Goal: Task Accomplishment & Management: Manage account settings

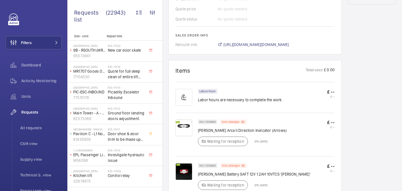
scroll to position [334, 0]
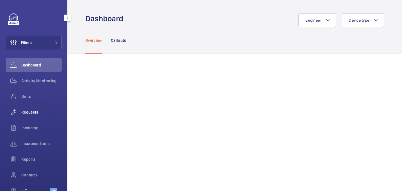
click at [34, 112] on span "Requests" at bounding box center [41, 113] width 40 height 6
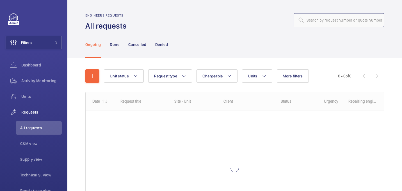
click at [359, 22] on input "text" at bounding box center [339, 20] width 90 height 14
paste input "R25-10823"
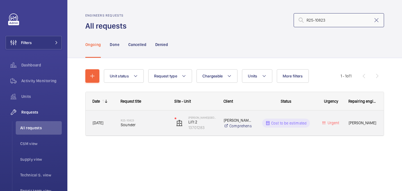
type input "R25-10823"
click at [148, 120] on h2 "R25-10823" at bounding box center [144, 120] width 47 height 3
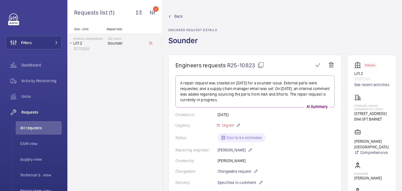
click at [261, 67] on mat-icon at bounding box center [261, 65] width 7 height 7
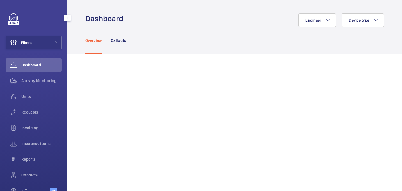
scroll to position [33, 0]
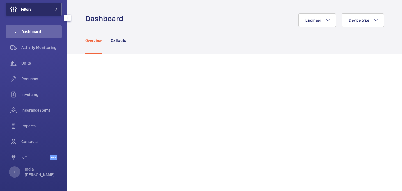
click at [49, 10] on button "Filters" at bounding box center [34, 9] width 56 height 13
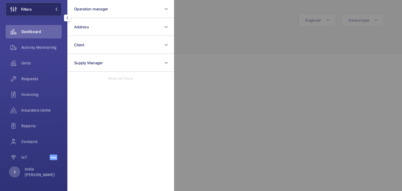
click at [53, 9] on span at bounding box center [54, 9] width 7 height 3
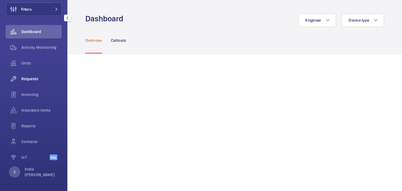
click at [37, 84] on div "Requests" at bounding box center [34, 78] width 56 height 13
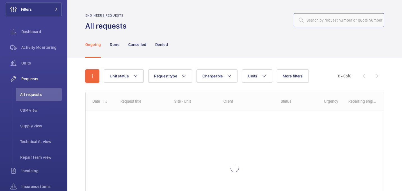
click at [322, 22] on input "text" at bounding box center [339, 20] width 90 height 14
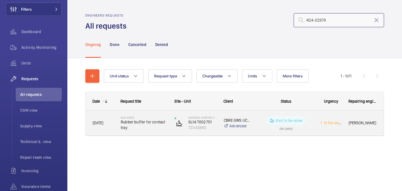
type input "R24-02979"
click at [156, 124] on span "Rubber buffer for contact tray" at bounding box center [144, 124] width 47 height 11
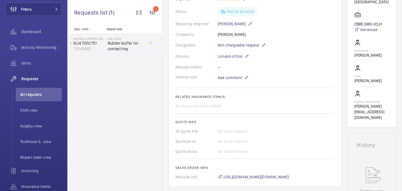
scroll to position [236, 0]
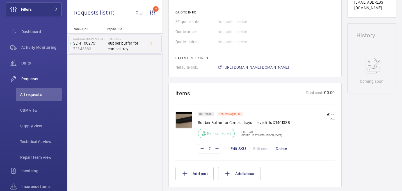
click at [178, 127] on img at bounding box center [184, 120] width 17 height 17
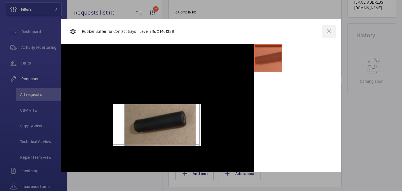
click at [327, 32] on wm-front-icon-button at bounding box center [328, 31] width 13 height 13
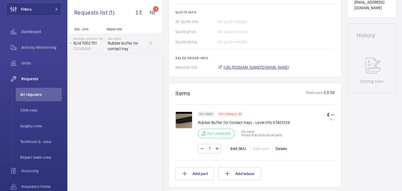
click at [265, 67] on span "https://6461500.app.netsuite.com/app/accounting/transactions/salesord.nl?id=122…" at bounding box center [257, 68] width 66 height 6
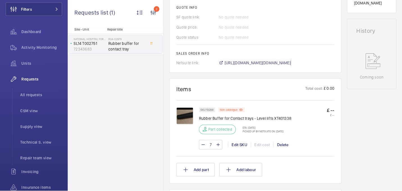
scroll to position [240, 0]
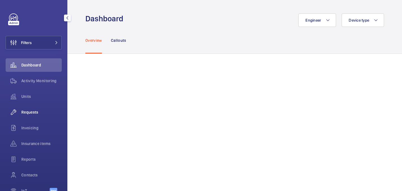
click at [39, 110] on span "Requests" at bounding box center [41, 113] width 40 height 6
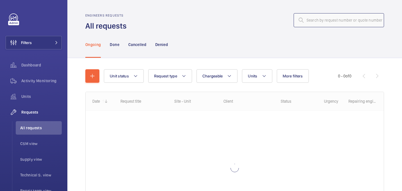
click at [354, 17] on input "text" at bounding box center [339, 20] width 90 height 14
paste input "R25-10764"
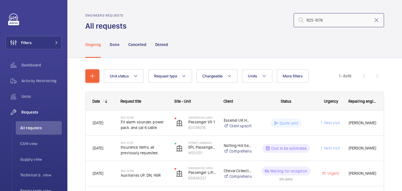
click at [307, 20] on input "R25-1076" at bounding box center [339, 20] width 90 height 14
click at [332, 21] on input "R25-1076" at bounding box center [339, 20] width 90 height 14
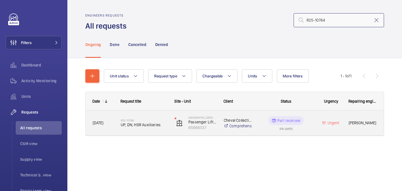
type input "R25-10764"
click at [140, 125] on span "UP, DN, HSR Auxiliaries" at bounding box center [144, 125] width 47 height 6
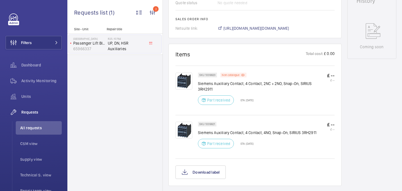
scroll to position [275, 0]
click at [231, 30] on span "https://6461500.app.netsuite.com/app/accounting/transactions/salesord.nl?id=289…" at bounding box center [257, 29] width 66 height 6
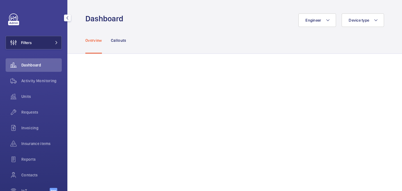
click at [35, 43] on button "Filters" at bounding box center [34, 42] width 56 height 13
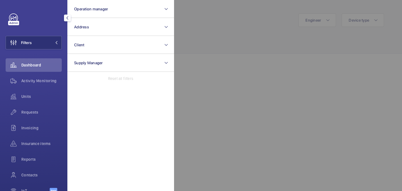
click at [42, 15] on div at bounding box center [35, 17] width 53 height 9
click at [212, 33] on div at bounding box center [375, 95] width 402 height 191
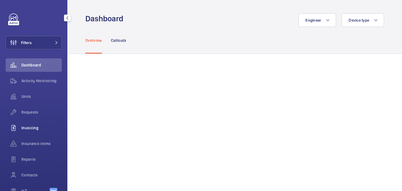
scroll to position [1, 0]
click at [34, 40] on button "Filters" at bounding box center [34, 41] width 56 height 13
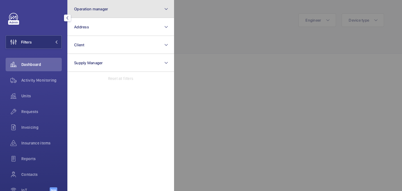
click at [119, 15] on button "Operation manager" at bounding box center [120, 9] width 107 height 18
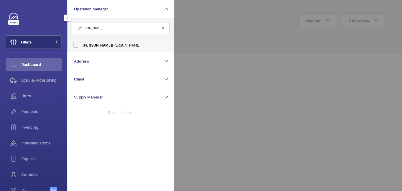
type input "sam"
click at [132, 47] on span "Sam Williams" at bounding box center [121, 45] width 77 height 6
click at [81, 47] on input "Sam Williams" at bounding box center [75, 45] width 11 height 11
checkbox input "true"
click at [223, 40] on div at bounding box center [375, 95] width 402 height 191
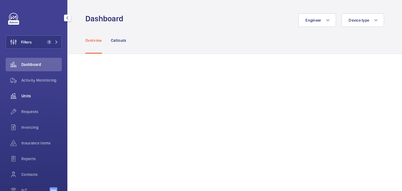
click at [30, 98] on span "Units" at bounding box center [41, 96] width 40 height 6
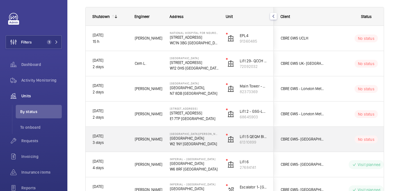
scroll to position [78, 0]
click at [136, 141] on span "Piotr K." at bounding box center [149, 139] width 28 height 6
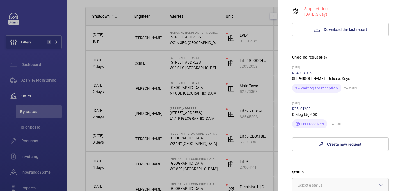
scroll to position [141, 0]
click at [304, 67] on div "22/08/2024 R24-08695 St Mary - Release Keys Waiting for reception ETA: 23/08/20…" at bounding box center [340, 85] width 97 height 36
click at [304, 72] on link "R24-08695" at bounding box center [302, 74] width 20 height 4
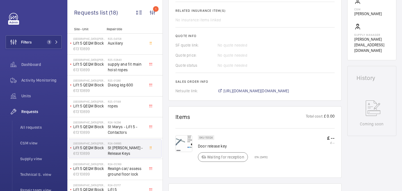
scroll to position [271, 0]
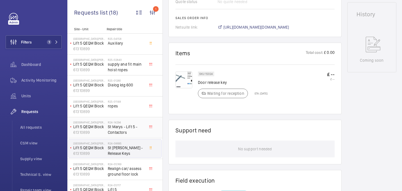
click at [136, 130] on span "St Marys - Lift 5 - Contactors" at bounding box center [126, 129] width 37 height 11
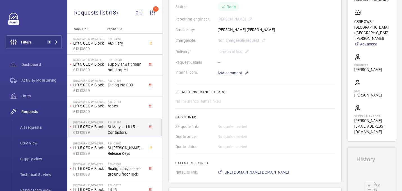
scroll to position [49, 0]
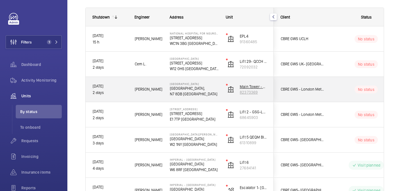
scroll to position [78, 0]
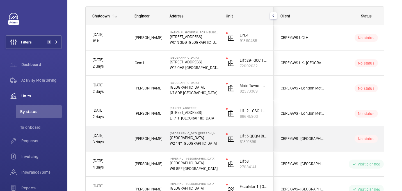
click at [124, 142] on p "3 days" at bounding box center [110, 142] width 35 height 6
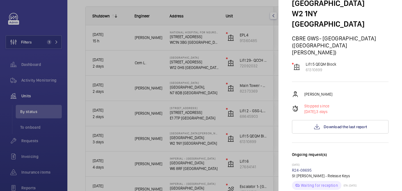
scroll to position [44, 0]
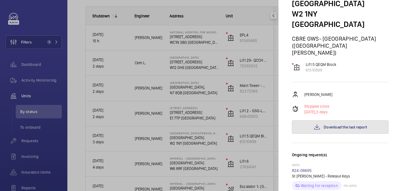
click at [328, 125] on span "Download the last report" at bounding box center [345, 127] width 43 height 4
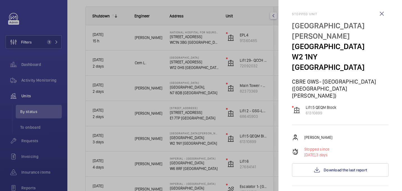
scroll to position [0, 0]
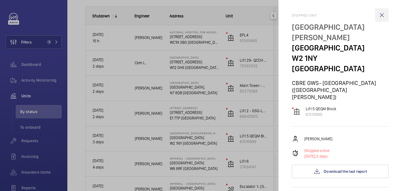
click at [383, 13] on wm-front-icon-button at bounding box center [381, 14] width 13 height 13
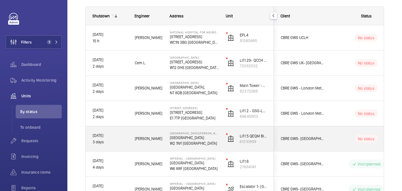
click at [202, 144] on p "W2 1NY LONDON" at bounding box center [194, 144] width 49 height 6
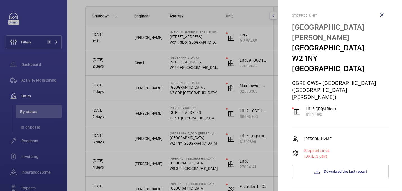
click at [384, 15] on wm-front-icon-button at bounding box center [381, 14] width 13 height 13
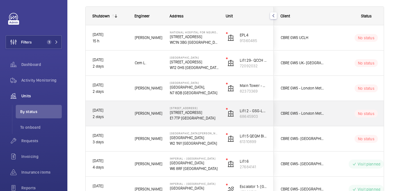
click at [213, 117] on p "E1 7TP LONDON" at bounding box center [194, 118] width 49 height 6
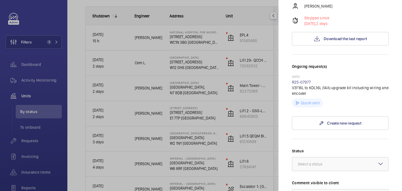
scroll to position [98, 0]
click at [306, 82] on link "R25-07977" at bounding box center [301, 82] width 19 height 4
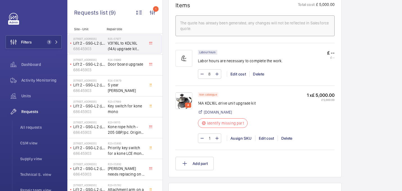
scroll to position [356, 0]
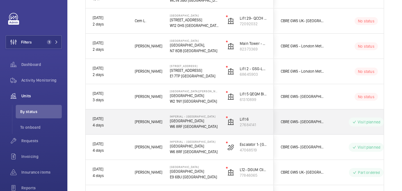
scroll to position [120, 0]
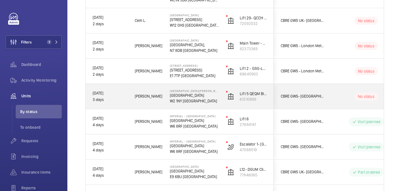
click at [207, 97] on p "Praed Street" at bounding box center [194, 96] width 49 height 6
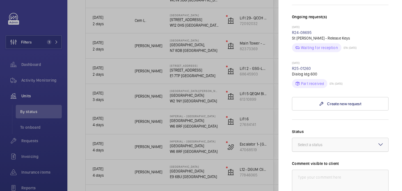
scroll to position [185, 0]
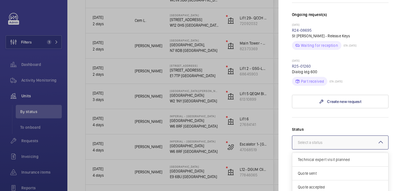
click at [326, 140] on div "Select a status" at bounding box center [317, 143] width 39 height 6
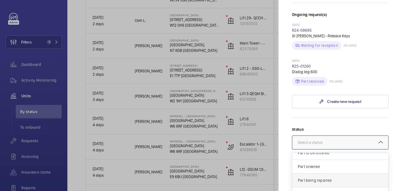
scroll to position [0, 0]
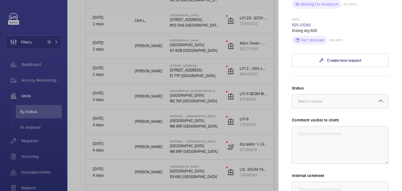
scroll to position [233, 0]
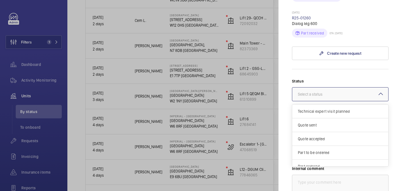
click at [329, 92] on div "Select a status" at bounding box center [317, 95] width 39 height 6
click at [329, 69] on form "Status Select a status Technical expert visit planned Quote sent Quote accepted…" at bounding box center [340, 152] width 97 height 166
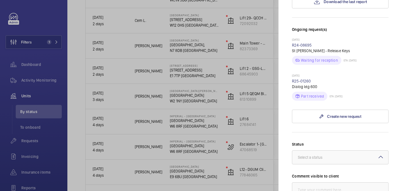
scroll to position [0, 0]
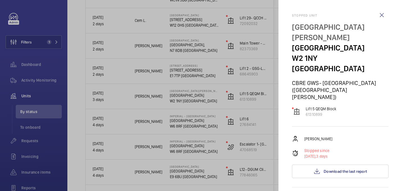
click at [376, 16] on wm-front-icon-button at bounding box center [381, 14] width 13 height 13
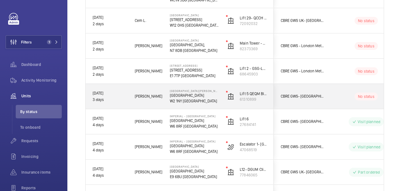
click at [203, 97] on p "Praed Street" at bounding box center [194, 96] width 49 height 6
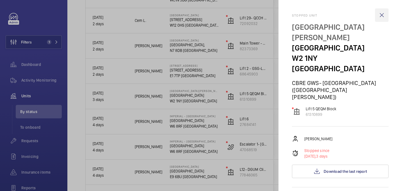
click at [385, 15] on wm-front-icon-button at bounding box center [381, 14] width 13 height 13
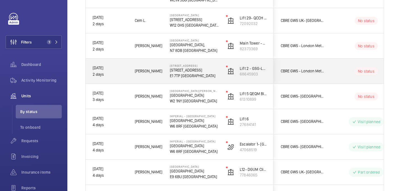
click at [208, 77] on p "E1 7TP LONDON" at bounding box center [194, 76] width 49 height 6
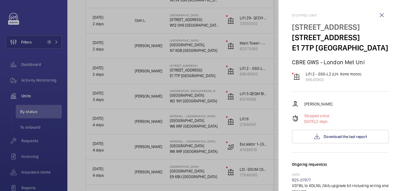
click at [383, 16] on wm-front-icon-button at bounding box center [381, 14] width 13 height 13
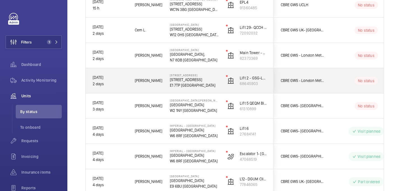
scroll to position [110, 0]
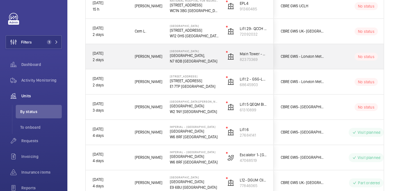
click at [199, 58] on p "N7 8DB LONDON" at bounding box center [194, 61] width 49 height 6
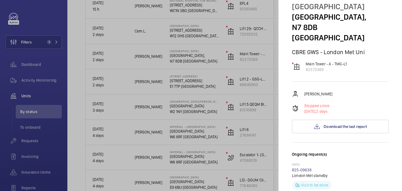
scroll to position [14, 0]
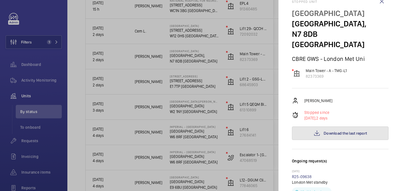
click at [332, 127] on button "Download the last report" at bounding box center [340, 133] width 97 height 13
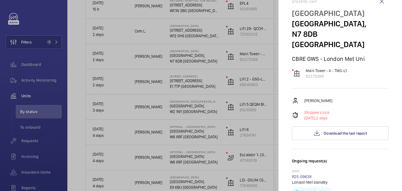
scroll to position [56, 0]
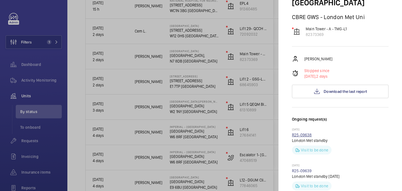
click at [301, 133] on link "R25-09638" at bounding box center [302, 135] width 20 height 4
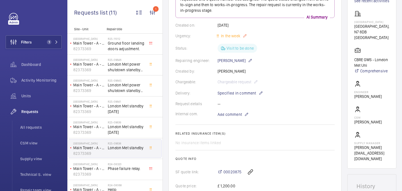
scroll to position [89, 0]
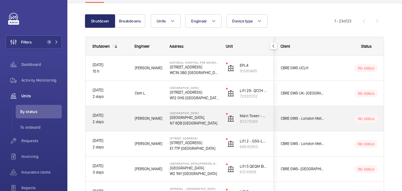
scroll to position [47, 0]
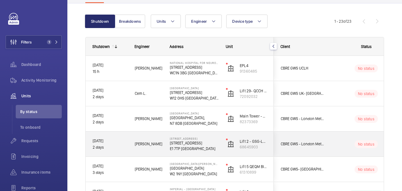
click at [210, 141] on p "16 Goulston Street" at bounding box center [194, 143] width 49 height 6
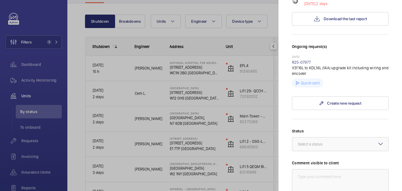
scroll to position [97, 0]
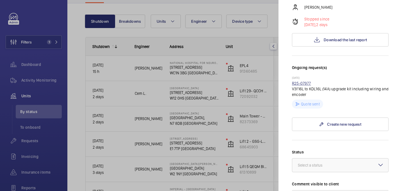
click at [300, 81] on link "R25-07977" at bounding box center [301, 83] width 19 height 4
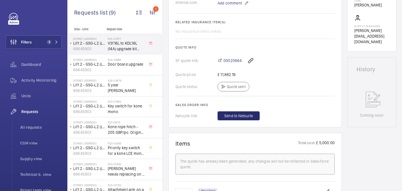
scroll to position [213, 0]
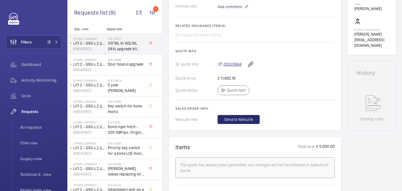
click at [235, 65] on span "00020664" at bounding box center [233, 65] width 18 height 6
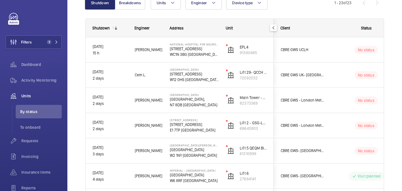
scroll to position [68, 0]
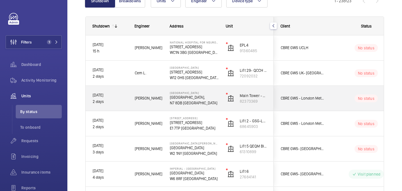
click at [207, 103] on p "N7 8DB LONDON" at bounding box center [194, 103] width 49 height 6
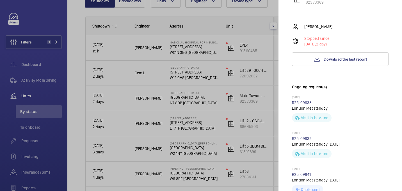
scroll to position [0, 0]
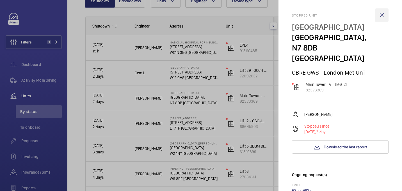
click at [384, 15] on wm-front-icon-button at bounding box center [381, 14] width 13 height 13
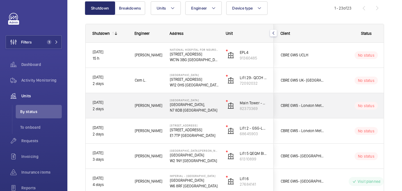
scroll to position [60, 0]
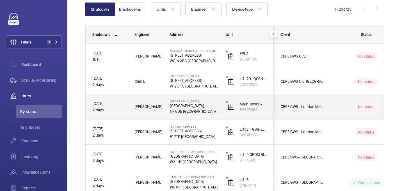
click at [205, 107] on p "Tower Complex," at bounding box center [194, 106] width 49 height 6
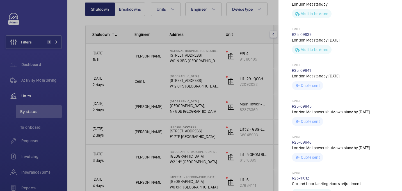
scroll to position [284, 0]
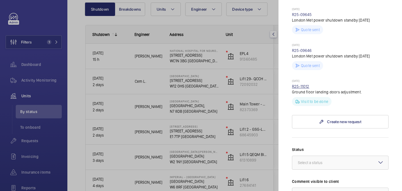
click at [302, 84] on link "R25-11012" at bounding box center [300, 86] width 17 height 4
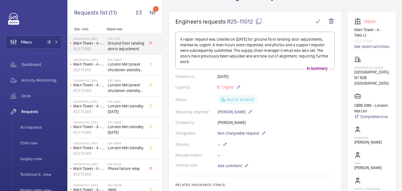
scroll to position [52, 0]
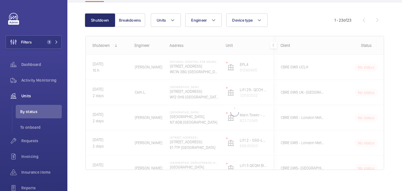
scroll to position [52, 0]
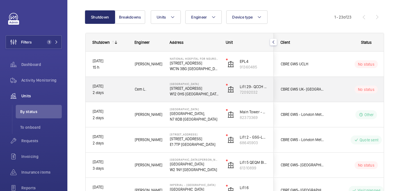
click at [212, 84] on p "Hammersmith Hospital" at bounding box center [194, 83] width 49 height 3
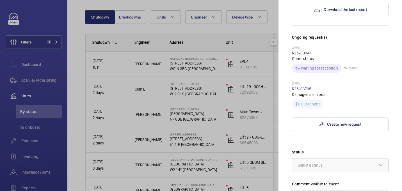
scroll to position [144, 0]
click at [305, 87] on link "R25-03705" at bounding box center [302, 89] width 20 height 4
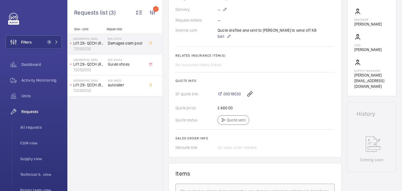
scroll to position [109, 0]
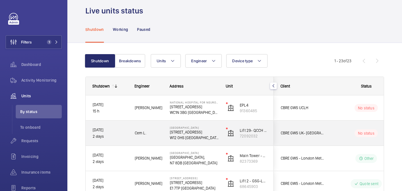
scroll to position [10, 0]
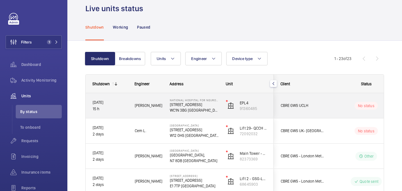
click at [161, 106] on span "Kari O." at bounding box center [149, 106] width 28 height 6
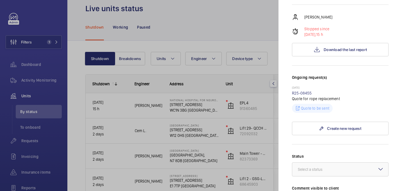
scroll to position [119, 0]
click at [302, 90] on link "R25-08455" at bounding box center [302, 92] width 20 height 4
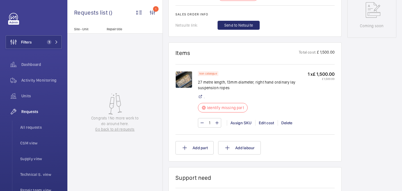
scroll to position [292, 0]
click at [185, 78] on img at bounding box center [184, 79] width 17 height 17
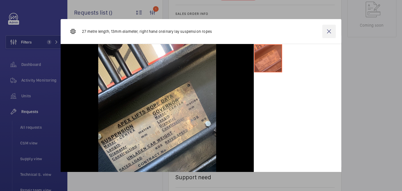
click at [328, 30] on wm-front-icon-button at bounding box center [328, 31] width 13 height 13
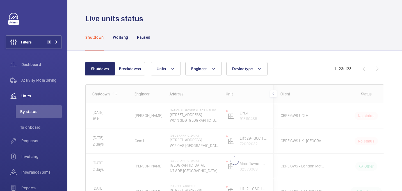
scroll to position [31, 0]
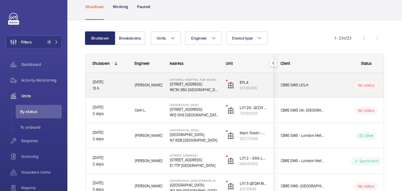
click at [321, 86] on span "CBRE GWS UCLH" at bounding box center [302, 85] width 43 height 6
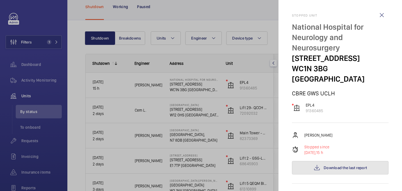
click at [337, 161] on button "Download the last report" at bounding box center [340, 167] width 97 height 13
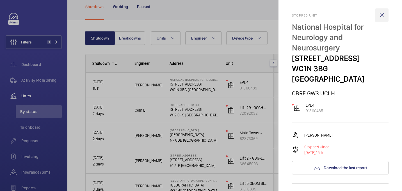
click at [387, 17] on wm-front-icon-button at bounding box center [381, 14] width 13 height 13
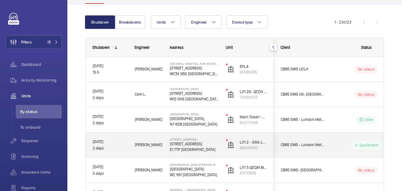
scroll to position [60, 0]
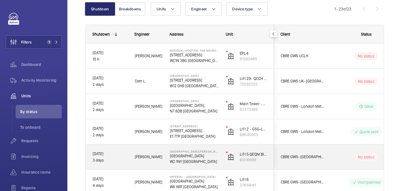
click at [162, 162] on div "Piotr K." at bounding box center [145, 157] width 35 height 18
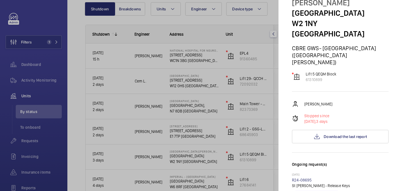
scroll to position [0, 0]
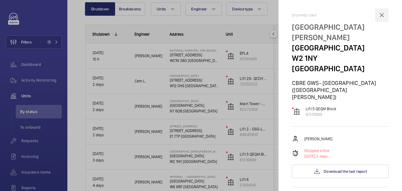
click at [382, 12] on wm-front-icon-button at bounding box center [381, 14] width 13 height 13
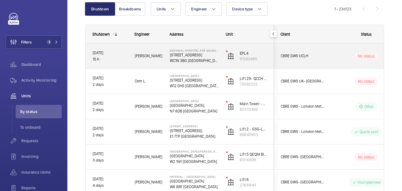
click at [161, 57] on span "Kari O." at bounding box center [149, 56] width 28 height 6
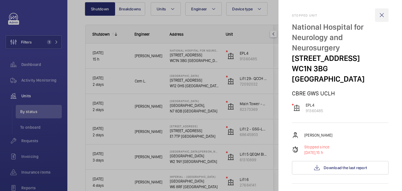
click at [382, 13] on wm-front-icon-button at bounding box center [381, 14] width 13 height 13
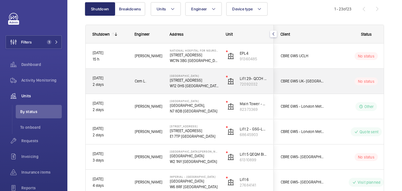
click at [156, 78] on div "Cem L." at bounding box center [145, 81] width 35 height 18
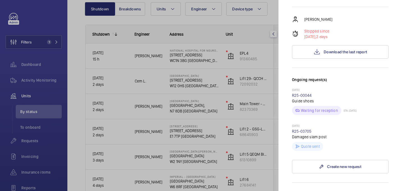
scroll to position [74, 0]
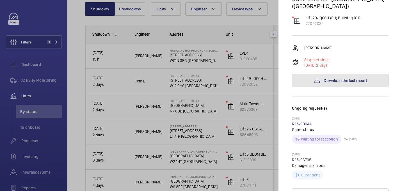
click at [342, 75] on button "Download the last report" at bounding box center [340, 80] width 97 height 13
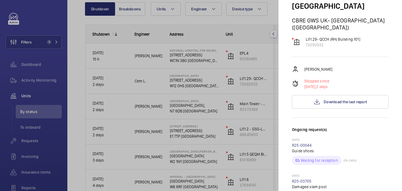
scroll to position [0, 0]
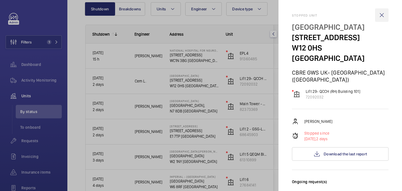
click at [384, 15] on wm-front-icon-button at bounding box center [381, 14] width 13 height 13
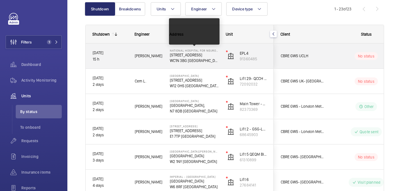
click at [213, 52] on p "23 Queen Square" at bounding box center [194, 55] width 49 height 6
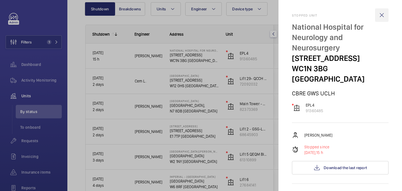
click at [379, 14] on wm-front-icon-button at bounding box center [381, 14] width 13 height 13
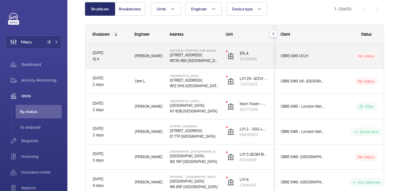
click at [210, 58] on p "WC1N 3BG LONDON" at bounding box center [194, 61] width 49 height 6
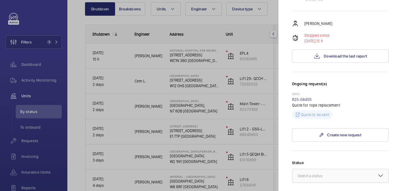
scroll to position [113, 0]
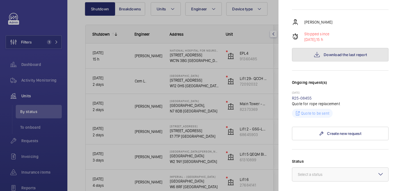
click at [344, 53] on span "Download the last report" at bounding box center [345, 55] width 43 height 4
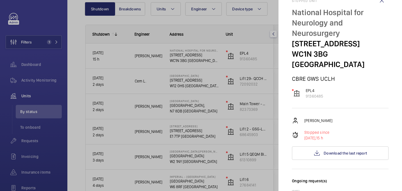
scroll to position [0, 0]
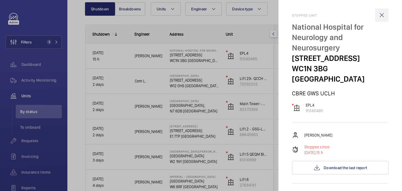
click at [382, 15] on wm-front-icon-button at bounding box center [381, 14] width 13 height 13
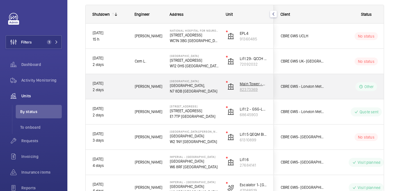
scroll to position [80, 0]
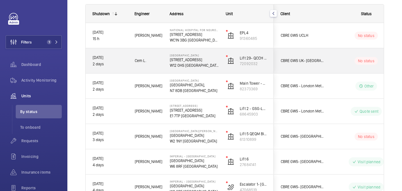
click at [211, 58] on p "72 Du Cane Rd" at bounding box center [194, 60] width 49 height 6
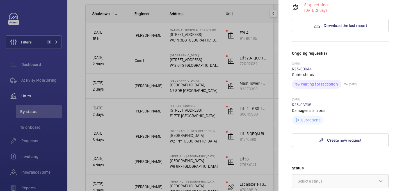
scroll to position [0, 0]
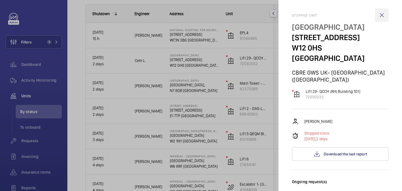
click at [381, 17] on wm-front-icon-button at bounding box center [381, 14] width 13 height 13
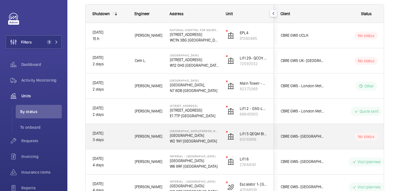
click at [198, 140] on p "W2 1NY LONDON" at bounding box center [194, 141] width 49 height 6
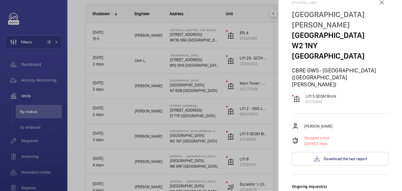
scroll to position [14, 0]
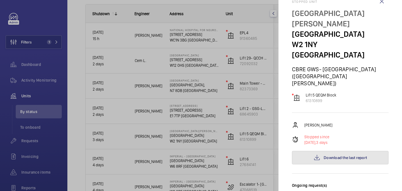
click at [323, 151] on button "Download the last report" at bounding box center [340, 157] width 97 height 13
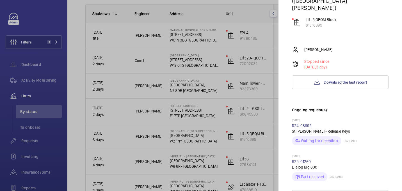
scroll to position [0, 0]
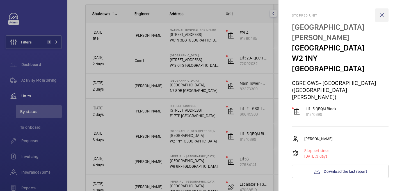
click at [380, 19] on wm-front-icon-button at bounding box center [381, 14] width 13 height 13
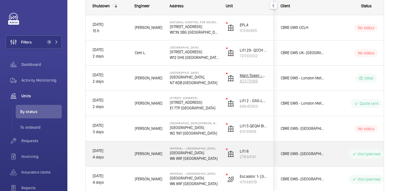
scroll to position [198, 0]
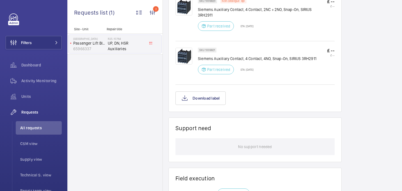
scroll to position [367, 0]
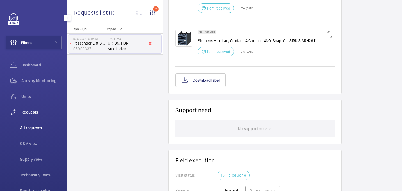
click at [44, 131] on li "All requests" at bounding box center [39, 127] width 46 height 13
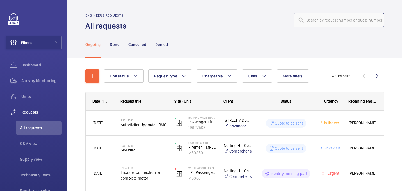
click at [321, 23] on input "text" at bounding box center [339, 20] width 90 height 14
paste input "R25-10553"
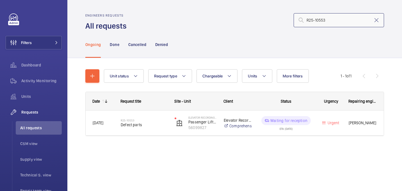
type input "R25-10553"
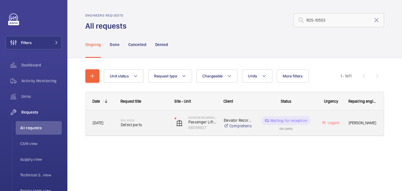
click at [118, 120] on div "R25-10553 Defect parts" at bounding box center [140, 123] width 53 height 25
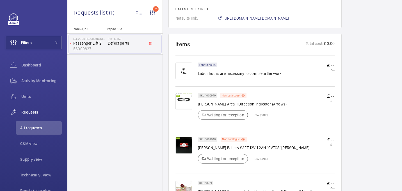
scroll to position [351, 0]
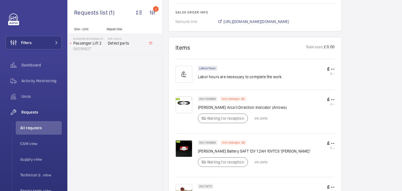
click at [249, 19] on span "[URL][DOMAIN_NAME][DOMAIN_NAME]" at bounding box center [257, 22] width 66 height 6
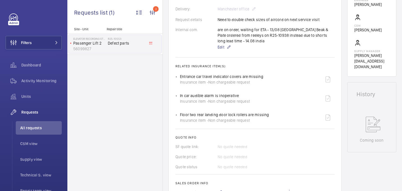
scroll to position [178, 0]
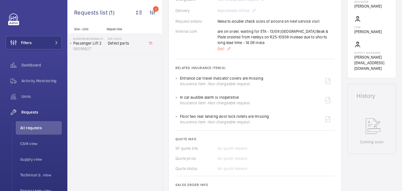
click at [222, 46] on span "Edit" at bounding box center [221, 49] width 7 height 6
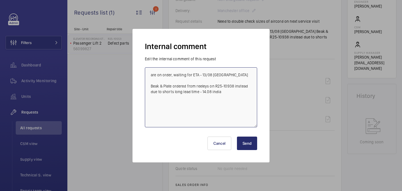
drag, startPoint x: 233, startPoint y: 87, endPoint x: 215, endPoint y: 87, distance: 18.8
click at [215, 87] on textarea "are on order, waiting for ETA - 13/08 [GEOGRAPHIC_DATA] Beak & Plate ordered fr…" at bounding box center [201, 97] width 112 height 60
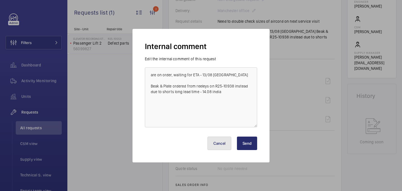
click at [225, 148] on button "Cancel" at bounding box center [220, 143] width 24 height 13
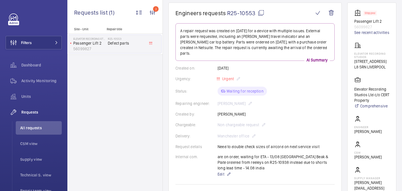
scroll to position [14, 0]
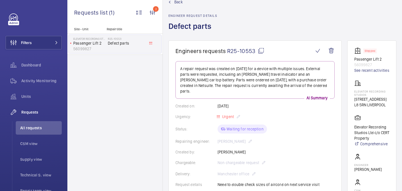
click at [260, 51] on mat-icon at bounding box center [261, 50] width 7 height 7
click at [362, 97] on p "Elevator Recording Studios" at bounding box center [371, 93] width 35 height 7
copy p "Elevator Recording Studios"
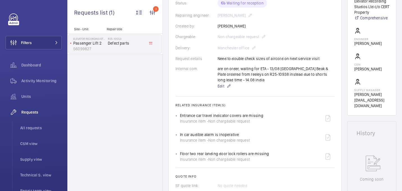
scroll to position [139, 0]
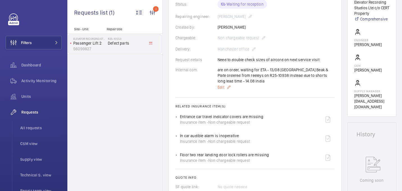
click at [222, 85] on span "Edit" at bounding box center [221, 88] width 7 height 6
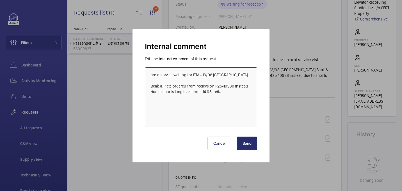
click at [151, 87] on textarea "are on order, waiting for ETA - 13/08 india Beak & Plate ordered from reeleys o…" at bounding box center [201, 97] width 112 height 60
drag, startPoint x: 211, startPoint y: 92, endPoint x: 141, endPoint y: 91, distance: 70.5
click at [141, 91] on div "Internal comment Edit the internal comment of this request are on order, waitin…" at bounding box center [201, 96] width 137 height 134
drag, startPoint x: 160, startPoint y: 87, endPoint x: 146, endPoint y: 89, distance: 14.3
click at [146, 89] on textarea "are on order, waiting for ETA - 13/08 india other Beak & Plate ordered from ree…" at bounding box center [201, 97] width 112 height 60
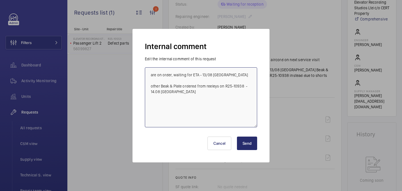
click at [160, 86] on textarea "are on order, waiting for ETA - 13/08 india other Beak & Plate ordered from ree…" at bounding box center [201, 97] width 112 height 60
drag, startPoint x: 160, startPoint y: 86, endPoint x: 146, endPoint y: 86, distance: 13.8
click at [146, 86] on textarea "are on order, waiting for ETA - 13/08 india other Beak & Plate ordered from ree…" at bounding box center [201, 97] width 112 height 60
click at [174, 87] on textarea "are on order, waiting for ETA - 13/08 india 3 Beak & Plate ordered from reeleys…" at bounding box center [201, 97] width 112 height 60
drag, startPoint x: 236, startPoint y: 86, endPoint x: 211, endPoint y: 87, distance: 25.0
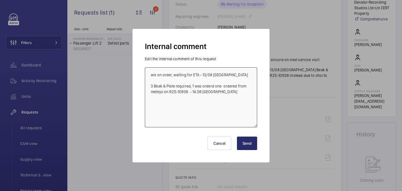
click at [211, 87] on textarea "are on order, waiting for ETA - 13/08 india 3 Beak & Plate required, 1 was orde…" at bounding box center [201, 97] width 112 height 60
type textarea "are on order, waiting for ETA - 13/08 india 3 Beak & Plate required, 1 was orde…"
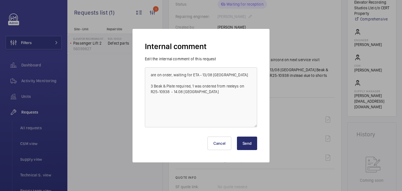
click at [250, 140] on button "Send" at bounding box center [247, 143] width 20 height 13
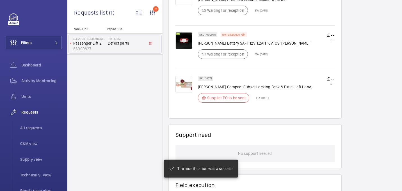
scroll to position [464, 0]
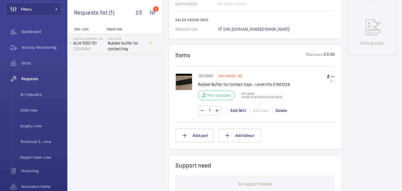
scroll to position [276, 0]
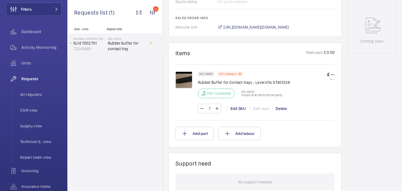
click at [185, 77] on img at bounding box center [184, 80] width 17 height 17
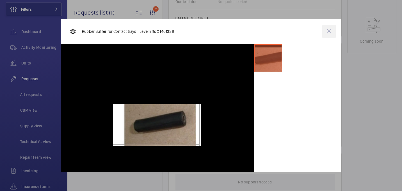
click at [327, 29] on wm-front-icon-button at bounding box center [328, 31] width 13 height 13
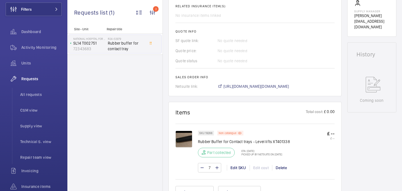
scroll to position [460, 0]
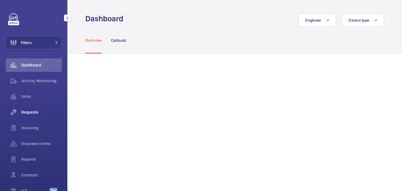
click at [27, 115] on span "Requests" at bounding box center [41, 113] width 40 height 6
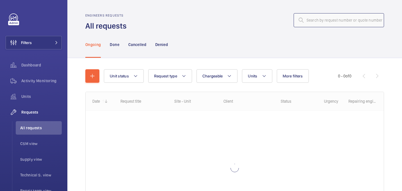
click at [313, 23] on input "text" at bounding box center [339, 20] width 90 height 14
paste input "R25-10938"
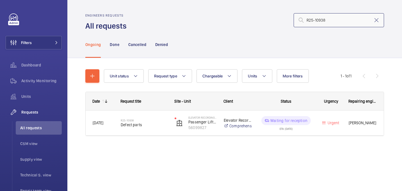
type input "R25-10938"
click at [153, 126] on span "Defect parts" at bounding box center [144, 125] width 47 height 6
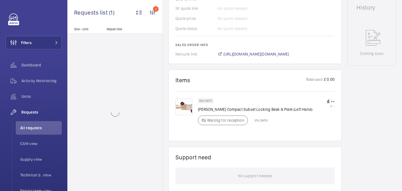
scroll to position [266, 0]
click at [242, 52] on span "https://6461500.app.netsuite.com/app/accounting/transactions/salesord.nl?id=290…" at bounding box center [257, 55] width 66 height 6
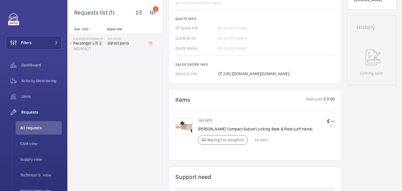
scroll to position [247, 0]
click at [240, 70] on span "https://6461500.app.netsuite.com/app/accounting/transactions/salesord.nl?id=290…" at bounding box center [257, 73] width 66 height 6
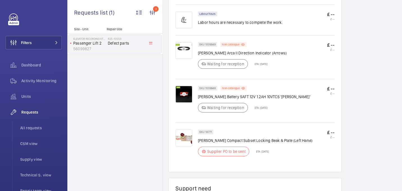
scroll to position [313, 0]
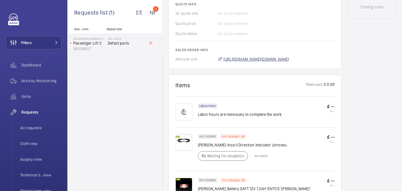
click at [246, 56] on span "[URL][DOMAIN_NAME][DOMAIN_NAME]" at bounding box center [257, 59] width 66 height 6
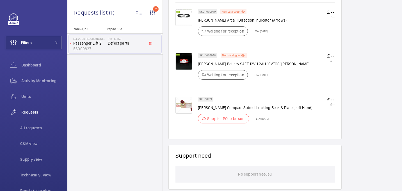
scroll to position [460, 0]
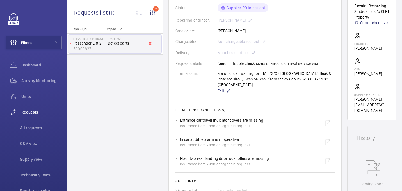
scroll to position [130, 0]
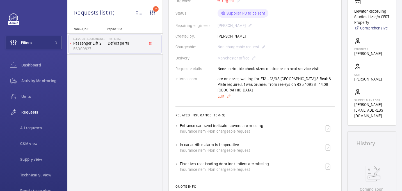
click at [223, 94] on span "Edit" at bounding box center [221, 97] width 7 height 6
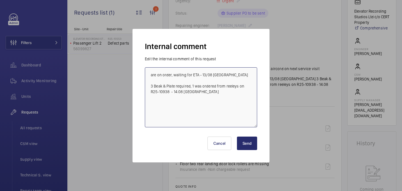
click at [171, 92] on textarea "are on order, waiting for ETA - 13/08 india 3 Beak & Plate required, 1 was orde…" at bounding box center [201, 97] width 112 height 60
type textarea "are on order, waiting for ETA - 13/08 india 3 Beak & Plate required, 1 was orde…"
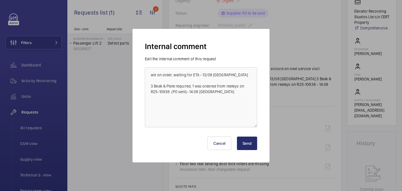
click at [249, 145] on button "Send" at bounding box center [247, 143] width 20 height 13
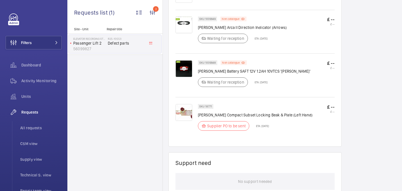
scroll to position [425, 0]
click at [206, 106] on p "SKU 18771" at bounding box center [205, 107] width 13 height 2
click at [228, 113] on p "Orona Compact Subset Locking Beak & Plate (Left Hand)" at bounding box center [255, 116] width 115 height 6
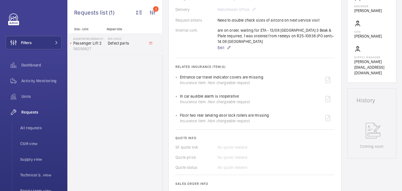
scroll to position [170, 0]
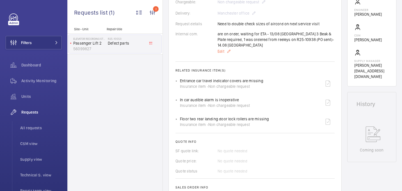
click at [222, 51] on span "Edit" at bounding box center [221, 52] width 7 height 6
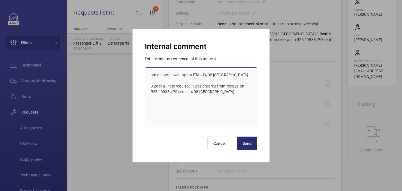
click at [155, 76] on textarea "are on order, waiting for ETA - 13/08 [GEOGRAPHIC_DATA] 3 Beak & Plate required…" at bounding box center [201, 97] width 112 height 60
type textarea "on order, waiting for ETA - 13/08 india 3 Beak & Plate required, 1 was ordered …"
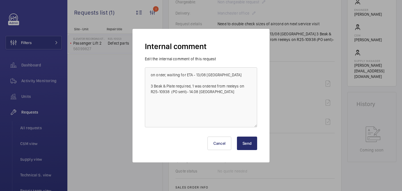
click at [247, 141] on button "Send" at bounding box center [247, 143] width 20 height 13
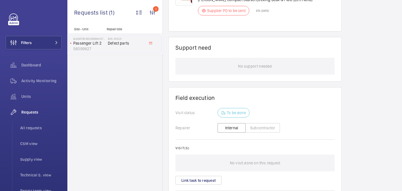
scroll to position [469, 0]
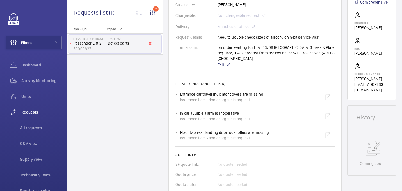
scroll to position [143, 0]
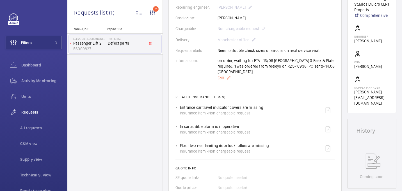
click at [220, 75] on span "Edit" at bounding box center [221, 78] width 7 height 6
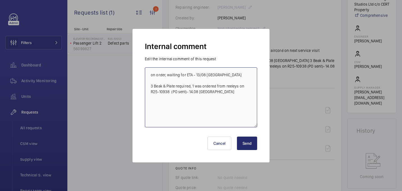
click at [186, 91] on textarea "on order, waiting for ETA - 13/08 india 3 Beak & Plate required, 1 was ordered …" at bounding box center [201, 97] width 112 height 60
type textarea "on order, waiting for ETA - 13/08 india 3 Beak & Plate required, 1 was ordered …"
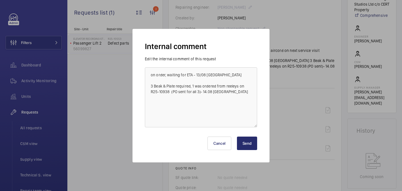
click at [247, 146] on button "Send" at bounding box center [247, 143] width 20 height 13
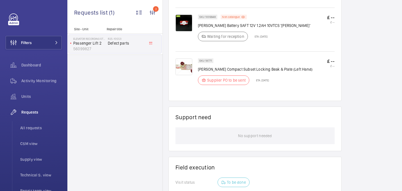
scroll to position [453, 0]
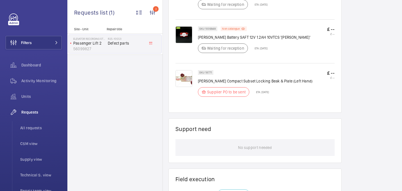
click at [226, 78] on p "[PERSON_NAME] Compact Subset Locking Beak & Plate (Left Hand)" at bounding box center [255, 81] width 115 height 6
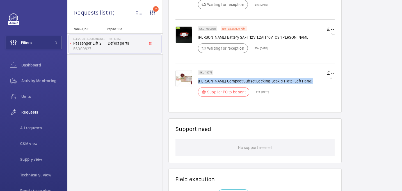
click at [226, 78] on p "[PERSON_NAME] Compact Subset Locking Beak & Plate (Left Hand)" at bounding box center [255, 81] width 115 height 6
copy div "[PERSON_NAME] Compact Subset Locking Beak & Plate (Left Hand)"
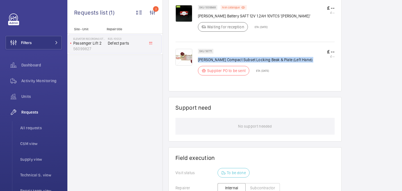
scroll to position [475, 0]
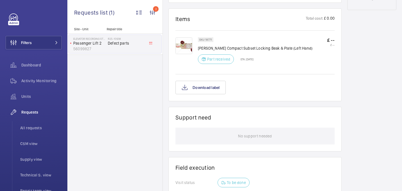
scroll to position [315, 0]
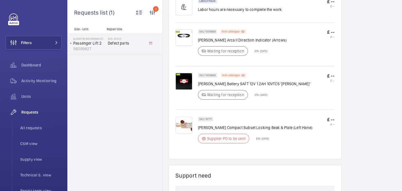
scroll to position [400, 0]
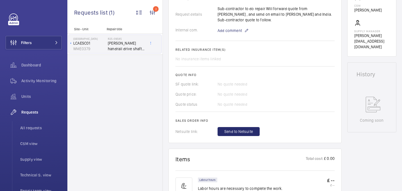
scroll to position [339, 0]
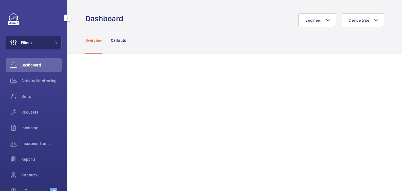
click at [38, 43] on button "Filters" at bounding box center [34, 42] width 56 height 13
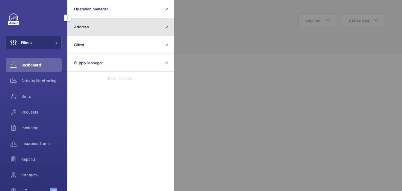
click at [85, 28] on span "Address" at bounding box center [81, 27] width 15 height 4
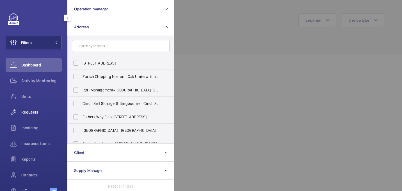
click at [37, 117] on div "Requests" at bounding box center [34, 112] width 56 height 13
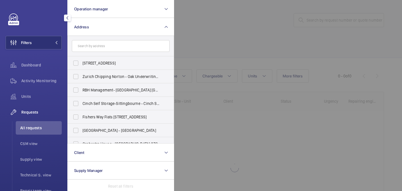
click at [319, 25] on div at bounding box center [375, 95] width 402 height 191
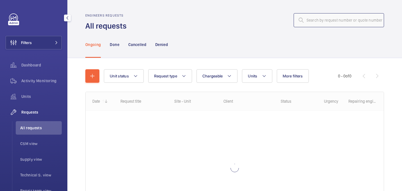
click at [315, 17] on input "text" at bounding box center [339, 20] width 90 height 14
paste input "R25-11033."
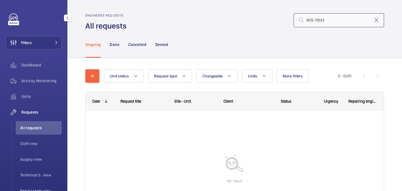
click at [308, 21] on input "R25-11033" at bounding box center [339, 20] width 90 height 14
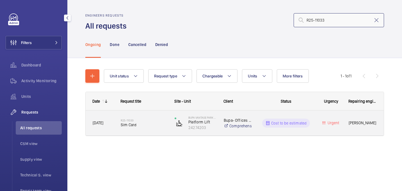
type input "R25-11033"
click at [142, 128] on span "Sim Card" at bounding box center [144, 125] width 47 height 6
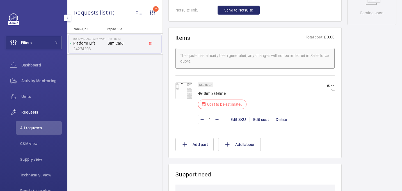
scroll to position [308, 0]
click at [184, 92] on img at bounding box center [184, 90] width 17 height 17
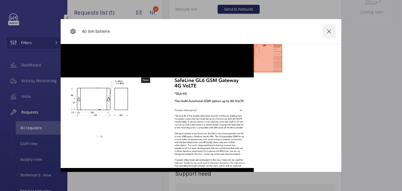
click at [333, 32] on wm-front-icon-button at bounding box center [328, 31] width 13 height 13
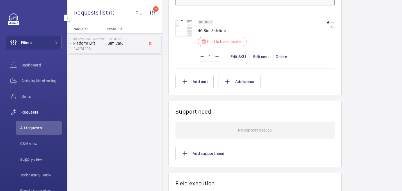
scroll to position [345, 0]
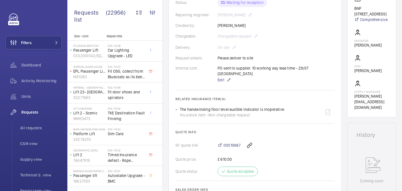
scroll to position [133, 0]
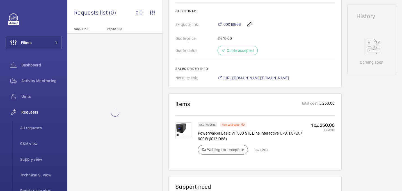
scroll to position [255, 0]
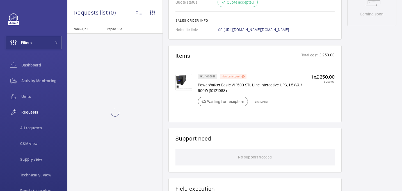
scroll to position [305, 0]
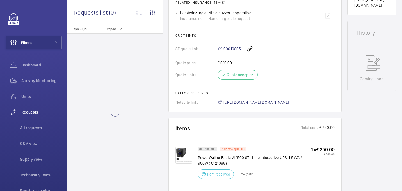
scroll to position [289, 0]
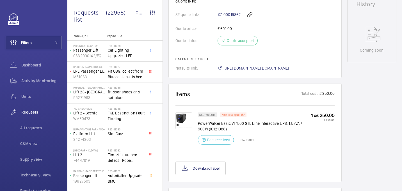
scroll to position [285, 0]
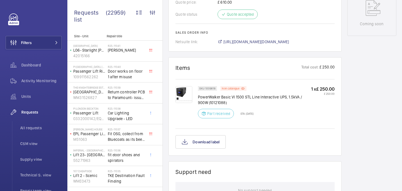
scroll to position [293, 0]
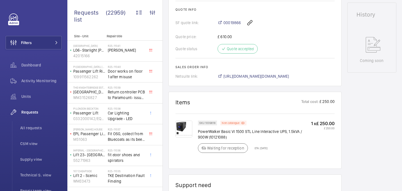
scroll to position [332, 0]
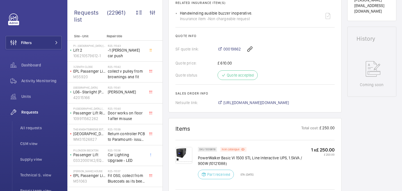
scroll to position [231, 0]
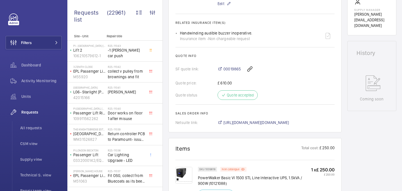
scroll to position [232, 0]
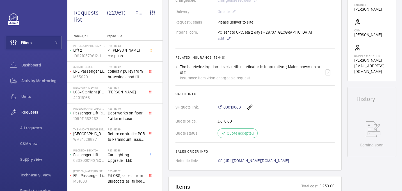
scroll to position [158, 0]
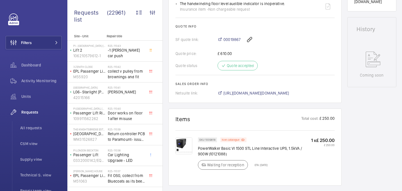
scroll to position [243, 0]
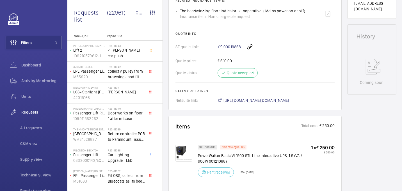
scroll to position [233, 0]
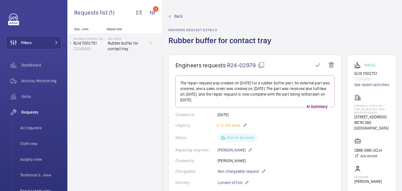
scroll to position [460, 0]
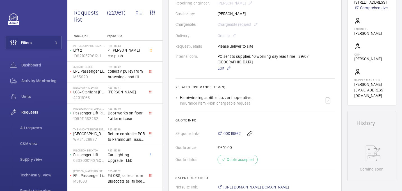
scroll to position [167, 0]
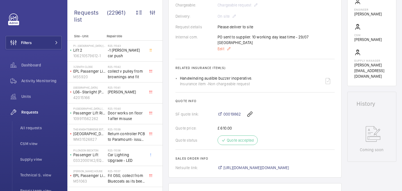
click at [222, 46] on span "Edit" at bounding box center [221, 49] width 7 height 6
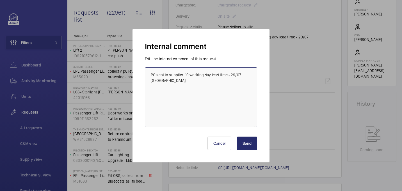
click at [249, 76] on textarea "PO sent to supplier. 10 working day lead time - 29/07 [GEOGRAPHIC_DATA]" at bounding box center [201, 97] width 112 height 60
paste textarea "PO-GB-013288"
click at [165, 87] on textarea "PO sent to supplier. 10 working day lead time - 29/07 india Recived accidently …" at bounding box center [201, 97] width 112 height 60
type textarea "PO sent to supplier. 10 working day lead time - 29/07 india Recived accidently …"
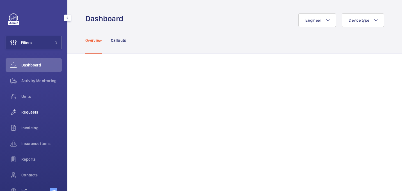
click at [32, 113] on span "Requests" at bounding box center [41, 113] width 40 height 6
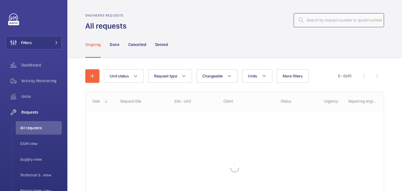
click at [330, 21] on input "text" at bounding box center [339, 20] width 90 height 14
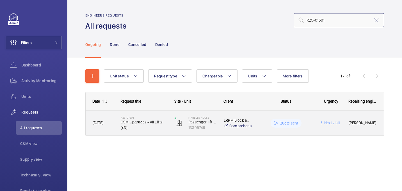
type input "R25-01501"
click at [146, 129] on span "GSM Upgrades - All Lifts (x3)" at bounding box center [144, 124] width 47 height 11
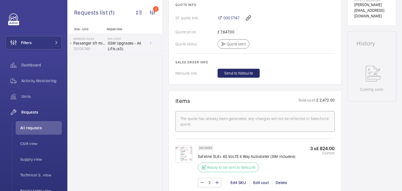
scroll to position [217, 0]
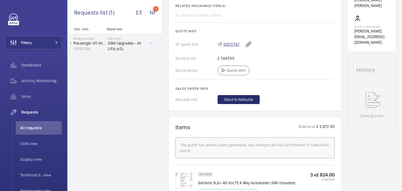
click at [227, 44] on span "00017147" at bounding box center [232, 45] width 16 height 6
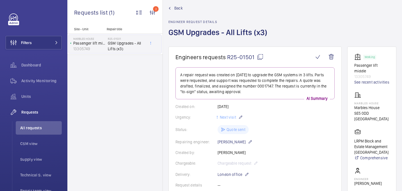
scroll to position [2, 0]
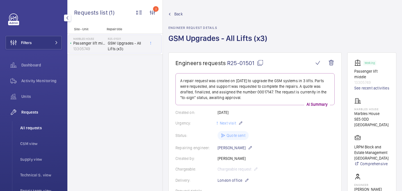
click at [46, 126] on span "All requests" at bounding box center [41, 128] width 42 height 6
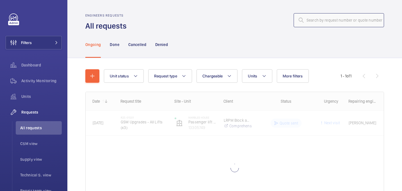
click at [340, 16] on input "text" at bounding box center [339, 20] width 90 height 14
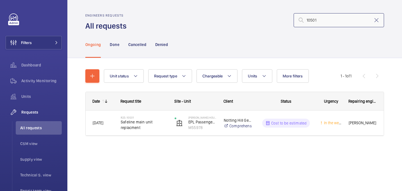
type input "10501"
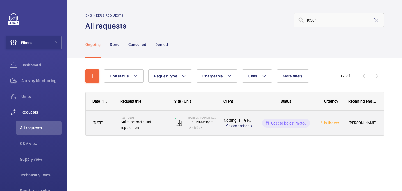
click at [157, 126] on span "Safeline main unit replacment" at bounding box center [144, 124] width 47 height 11
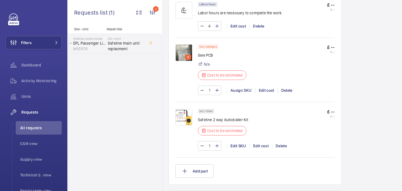
scroll to position [360, 0]
click at [186, 57] on p "3" at bounding box center [188, 58] width 4 height 5
click at [187, 52] on img at bounding box center [184, 53] width 17 height 17
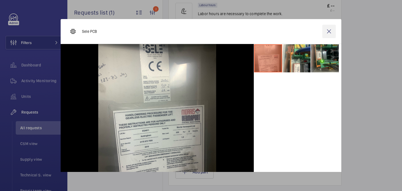
click at [333, 27] on wm-front-icon-button at bounding box center [328, 31] width 13 height 13
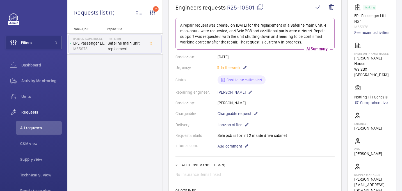
scroll to position [58, 0]
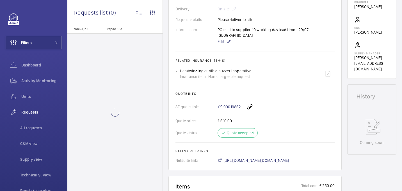
scroll to position [213, 0]
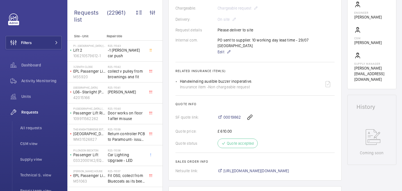
scroll to position [160, 0]
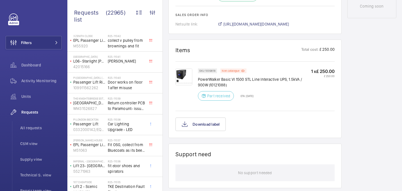
scroll to position [339, 0]
